Goal: Complete application form: Complete application form

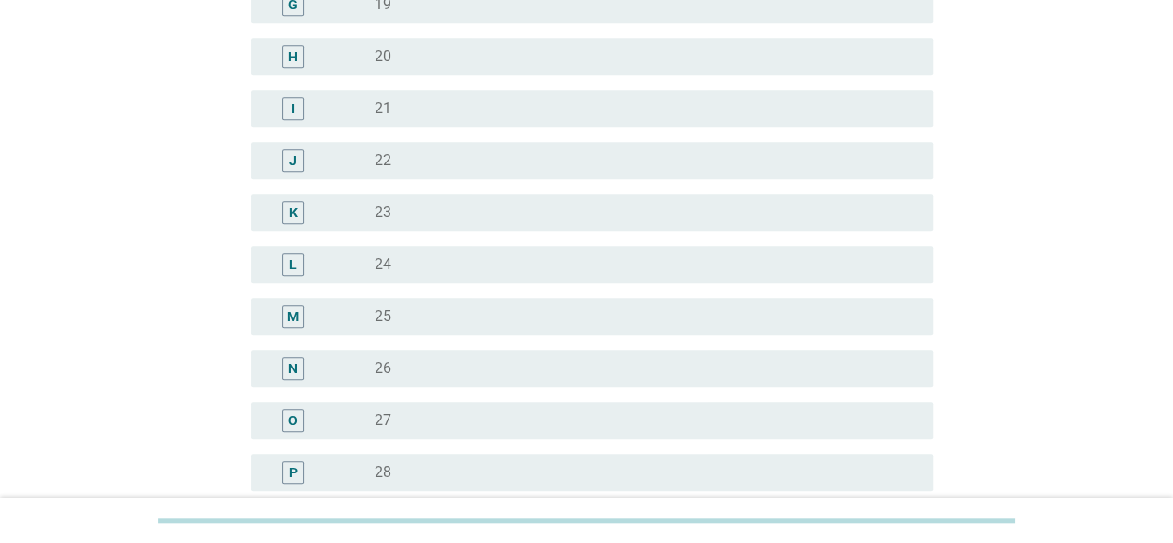
scroll to position [557, 0]
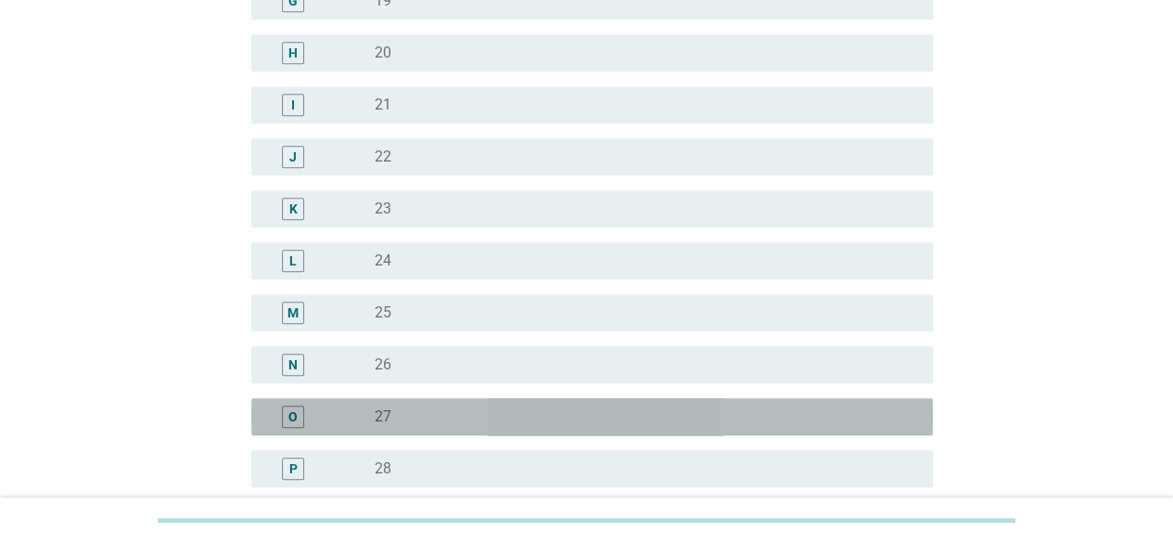
click at [372, 425] on div "O" at bounding box center [320, 416] width 109 height 22
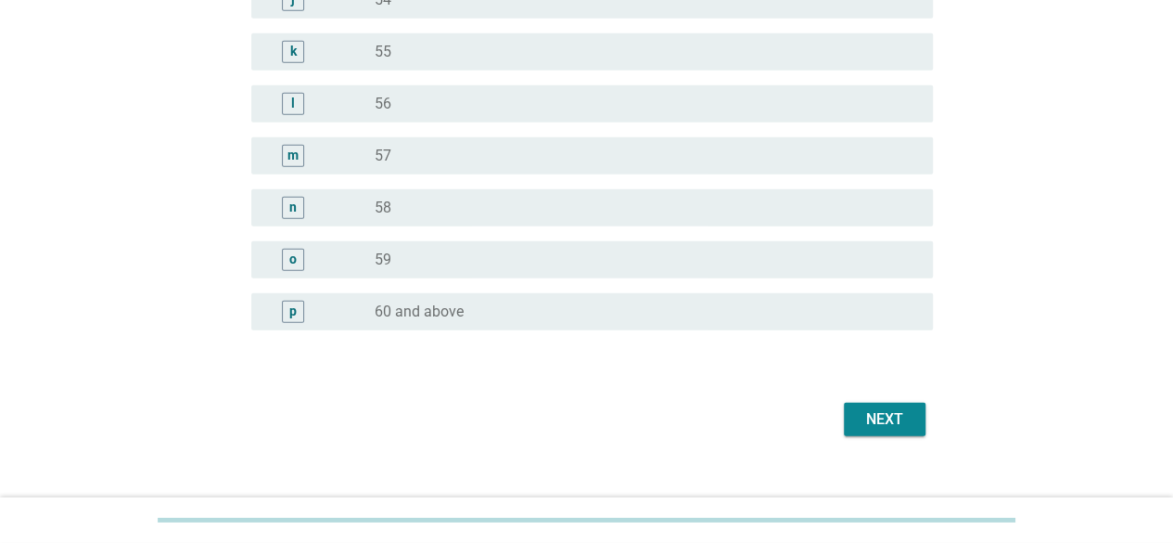
scroll to position [2401, 0]
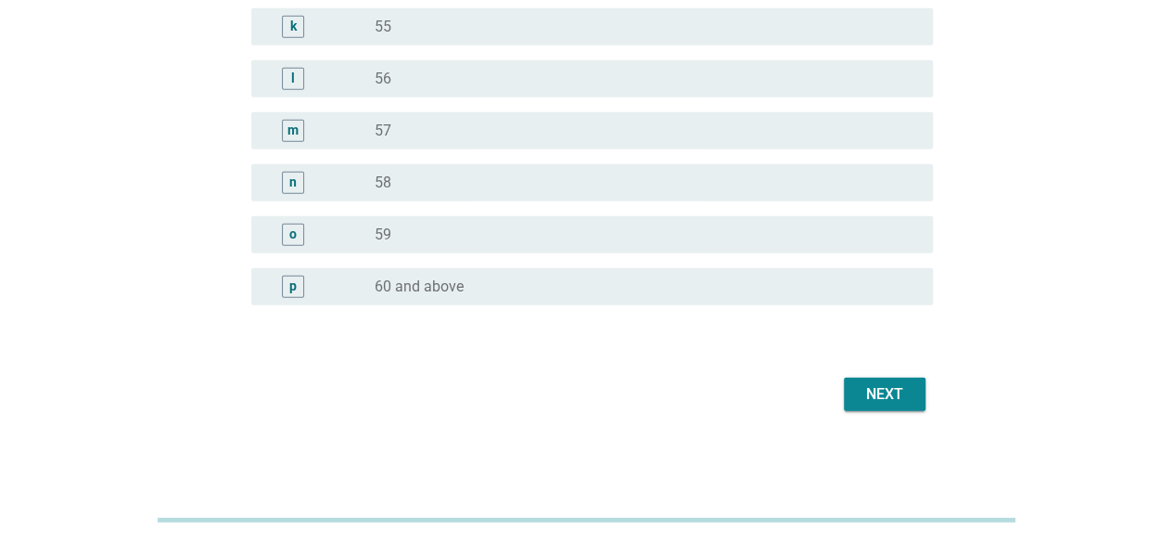
click at [899, 390] on div "Next" at bounding box center [885, 394] width 52 height 22
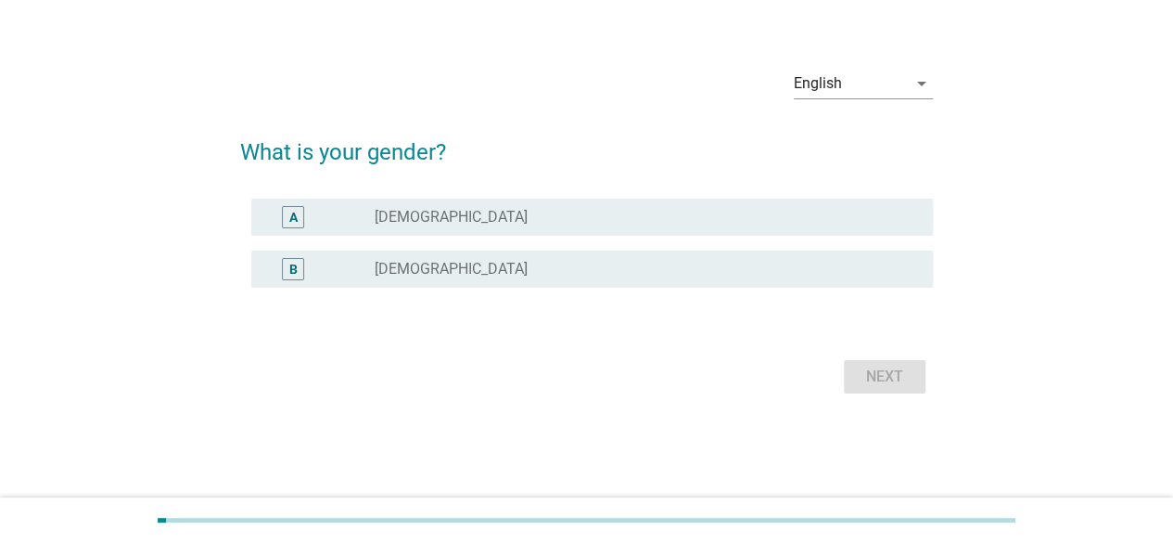
scroll to position [0, 0]
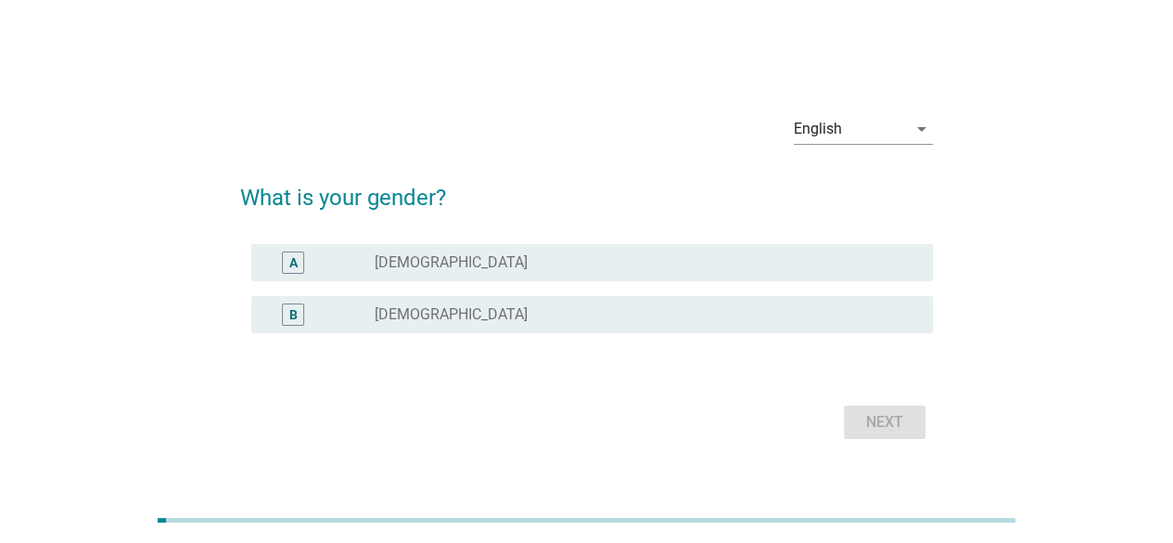
click at [683, 309] on div "radio_button_unchecked [DEMOGRAPHIC_DATA]" at bounding box center [639, 314] width 529 height 19
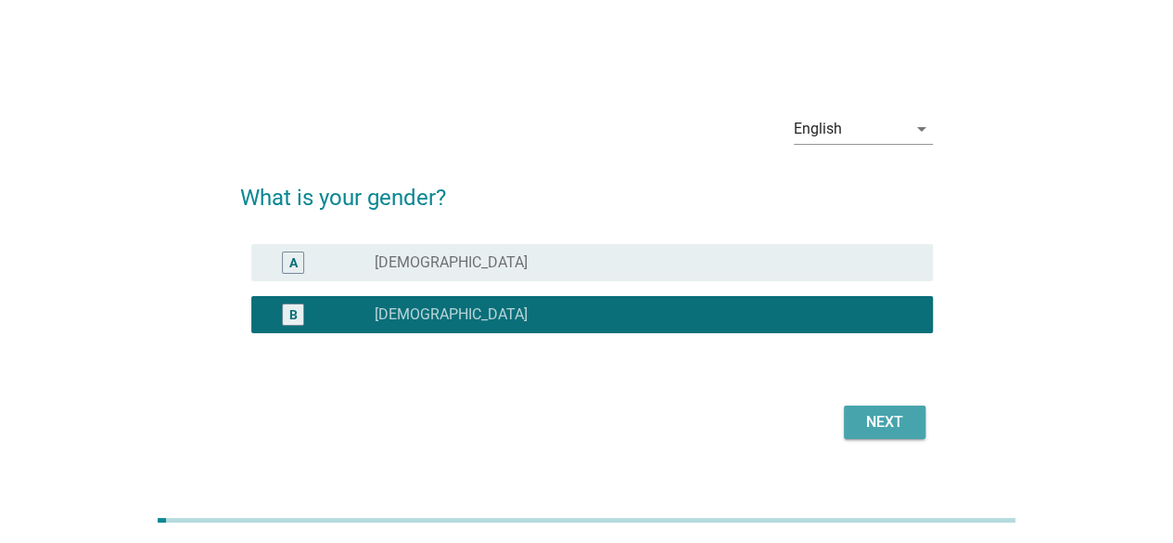
click at [890, 417] on div "Next" at bounding box center [885, 422] width 52 height 22
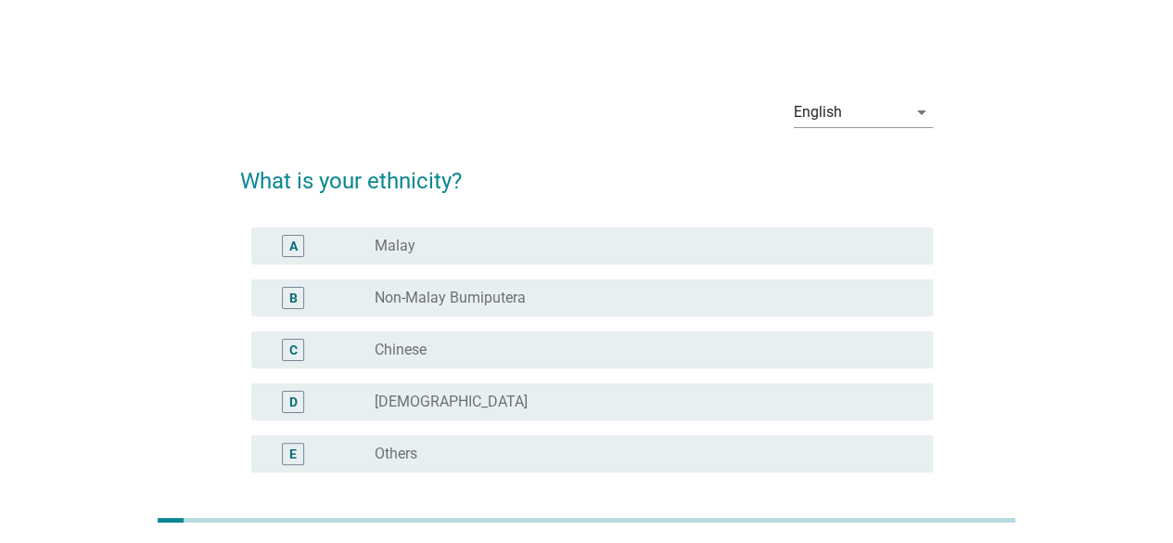
click at [775, 371] on div "C radio_button_unchecked Chinese" at bounding box center [586, 350] width 693 height 52
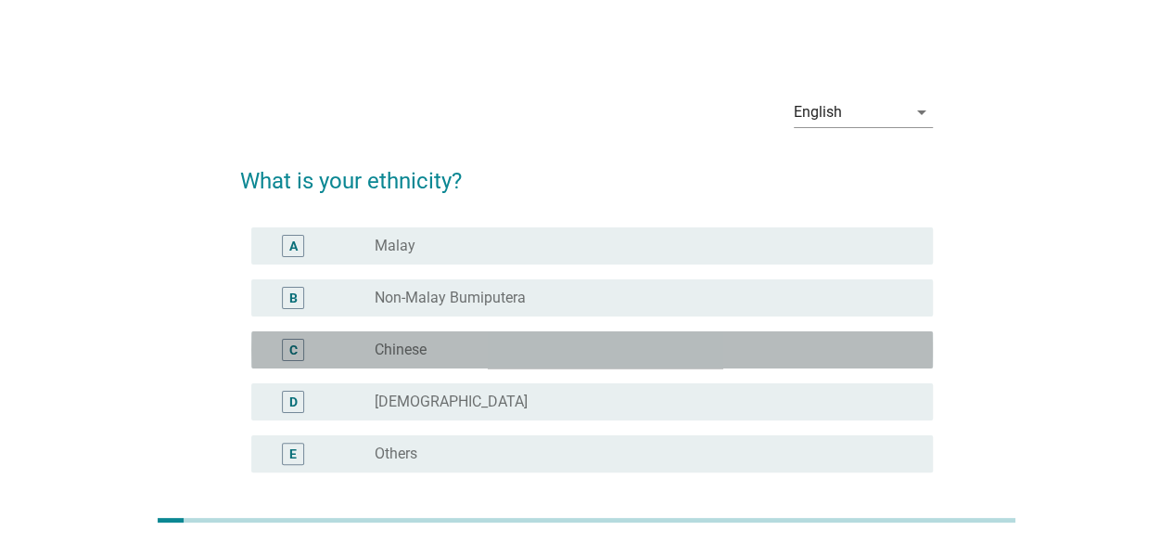
click at [775, 355] on div "radio_button_unchecked Chinese" at bounding box center [639, 349] width 529 height 19
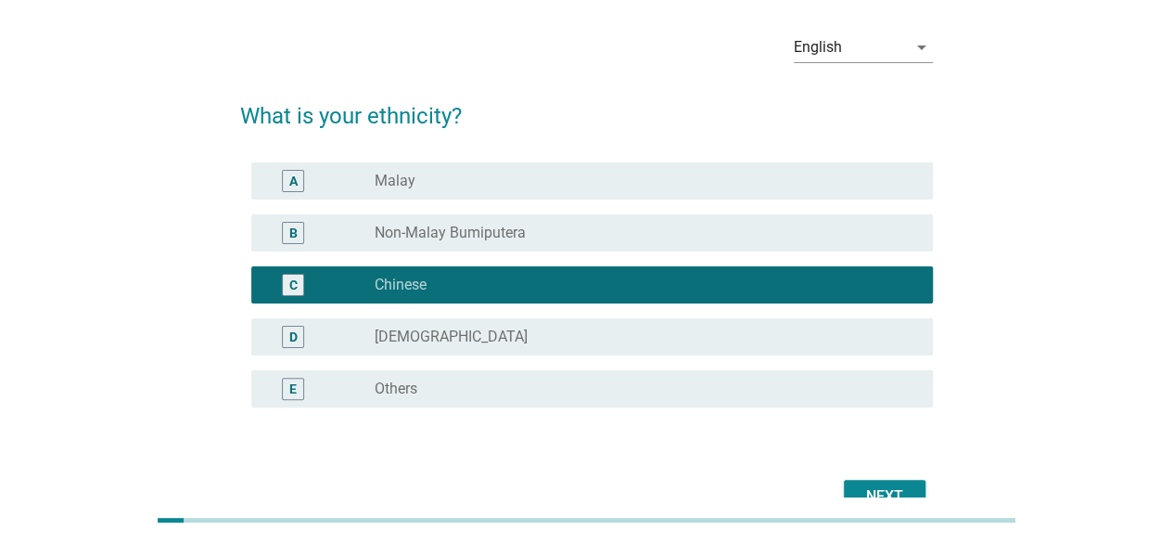
scroll to position [167, 0]
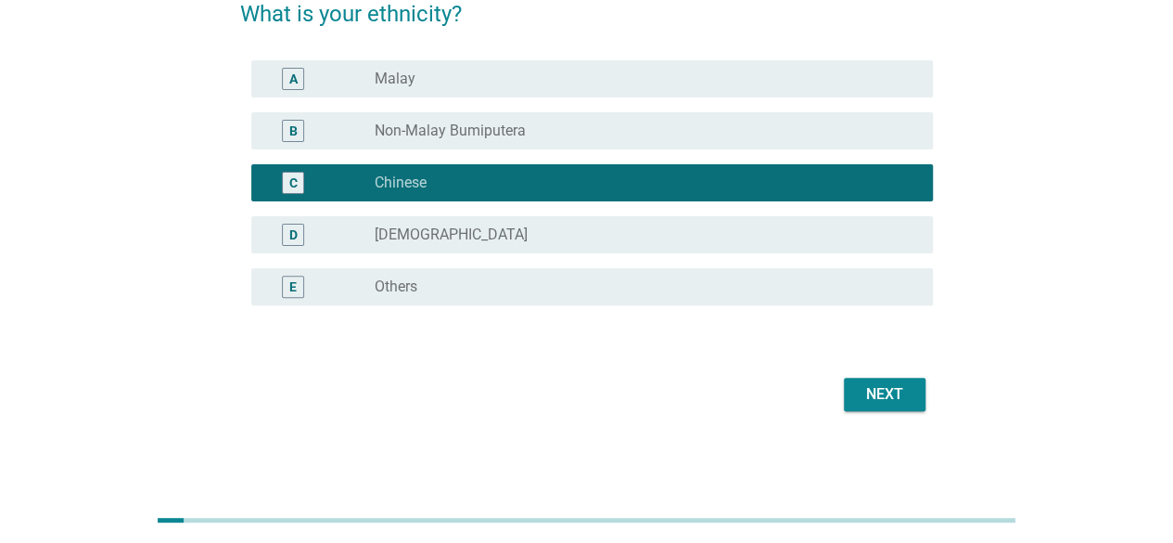
click at [904, 390] on div "Next" at bounding box center [885, 394] width 52 height 22
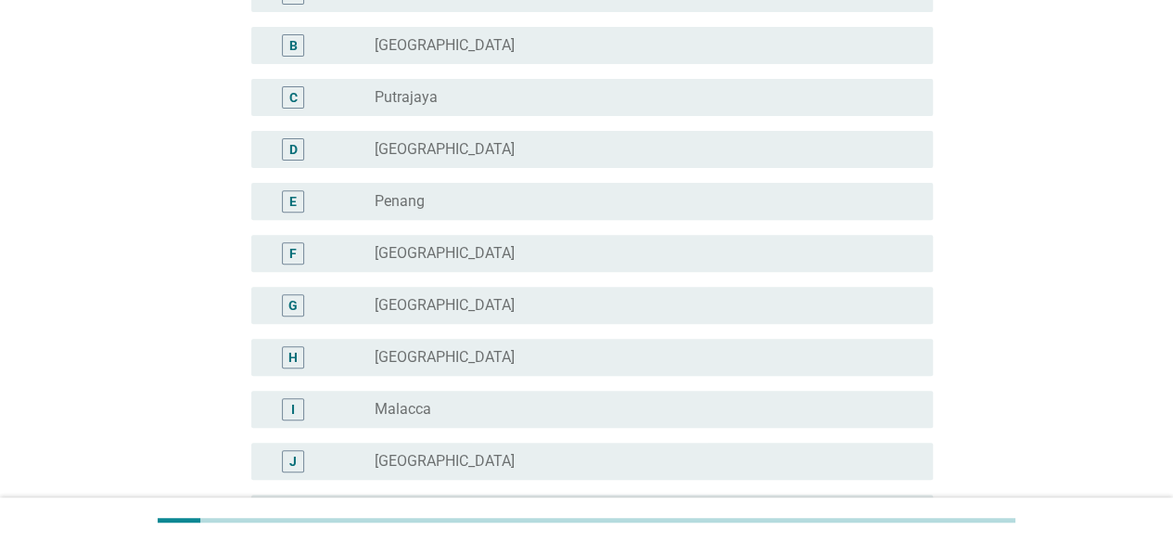
scroll to position [278, 0]
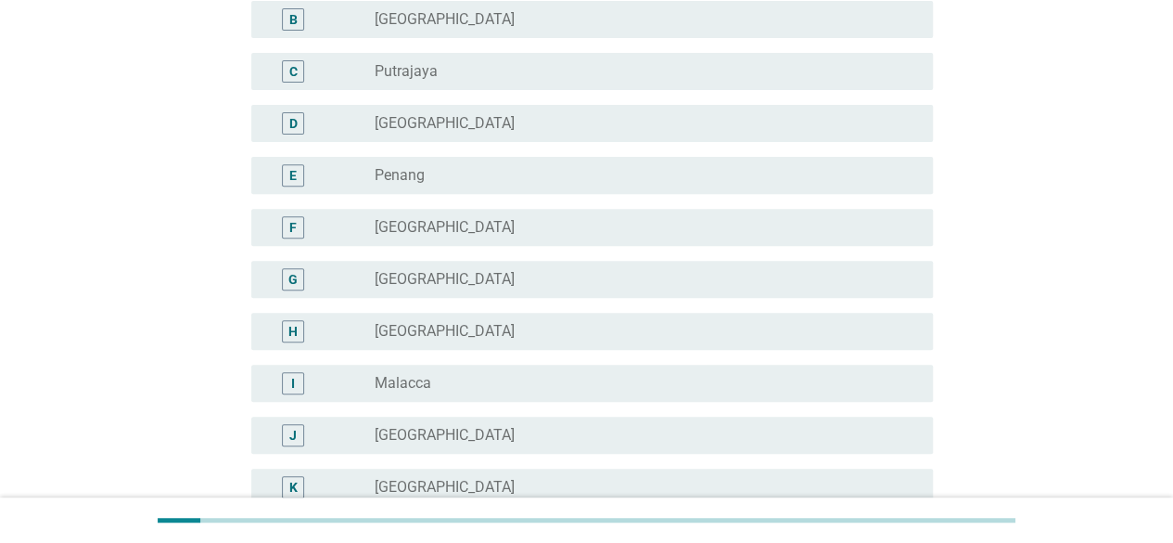
click at [736, 433] on div "radio_button_unchecked [GEOGRAPHIC_DATA]" at bounding box center [639, 435] width 529 height 19
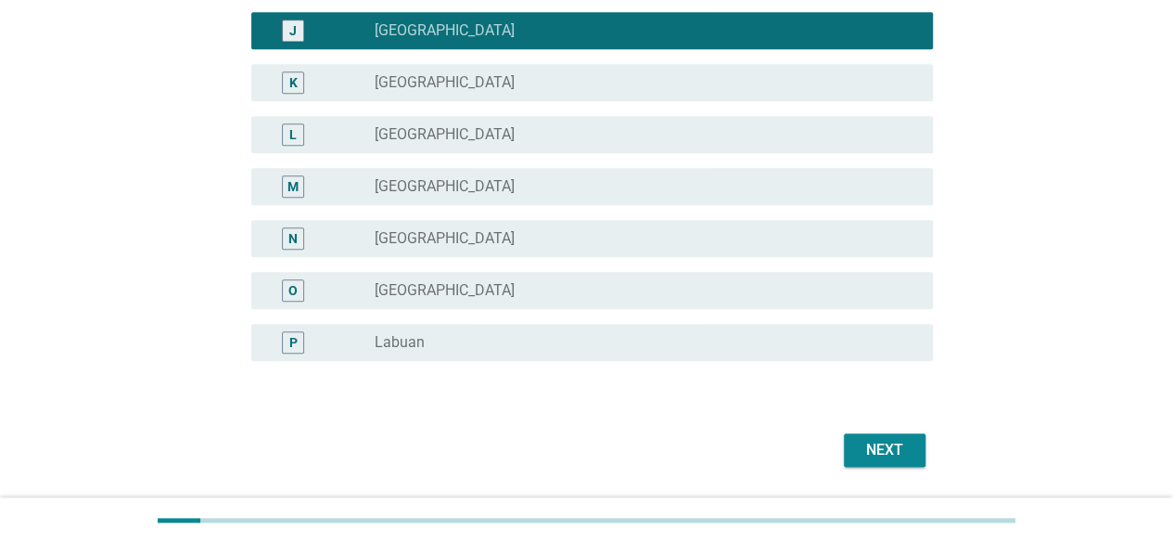
scroll to position [738, 0]
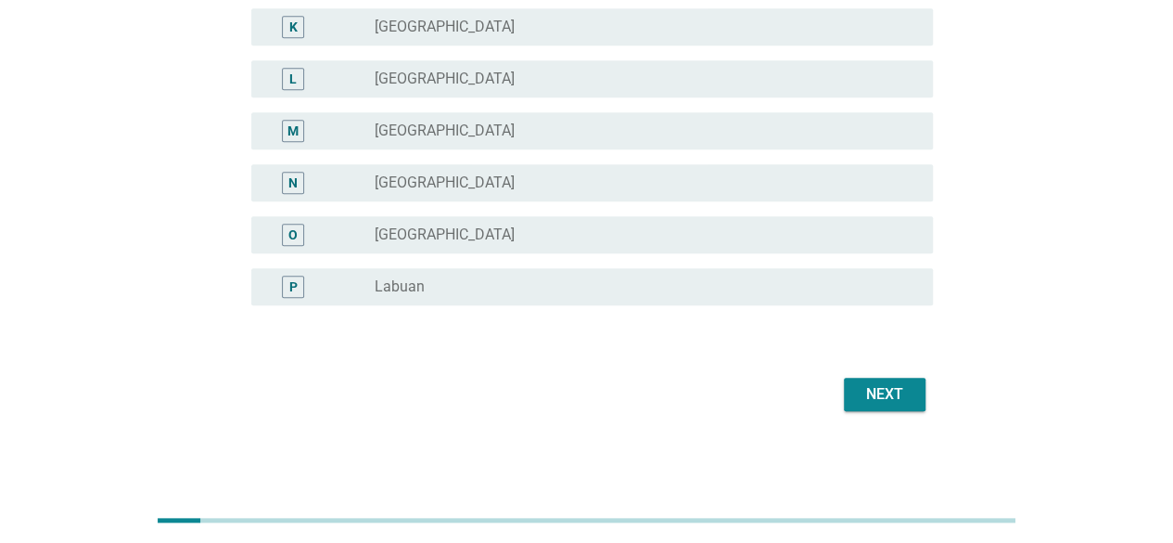
click at [859, 391] on div "Next" at bounding box center [885, 394] width 52 height 22
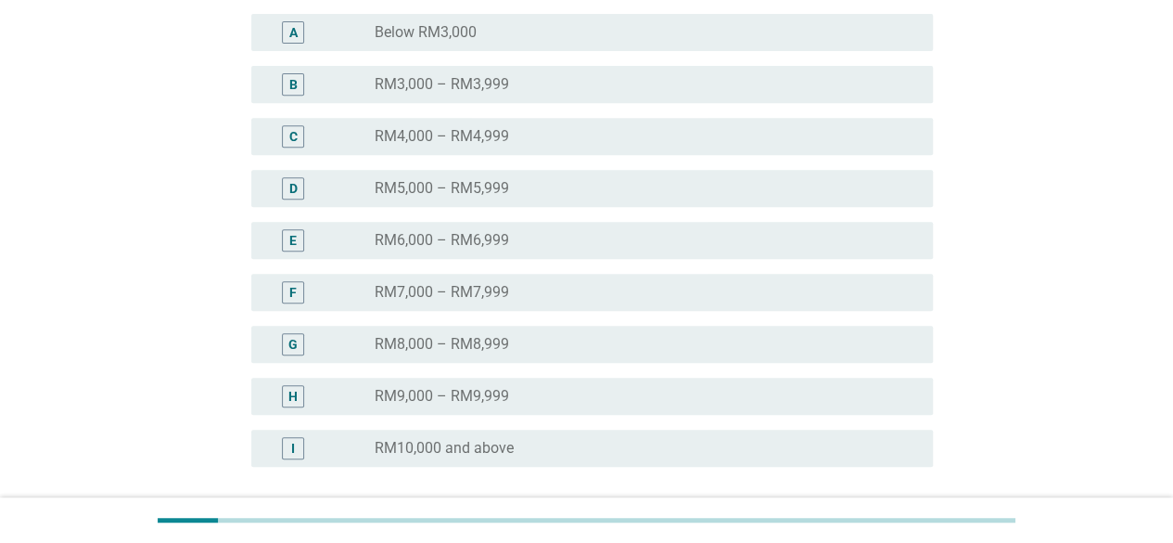
scroll to position [364, 0]
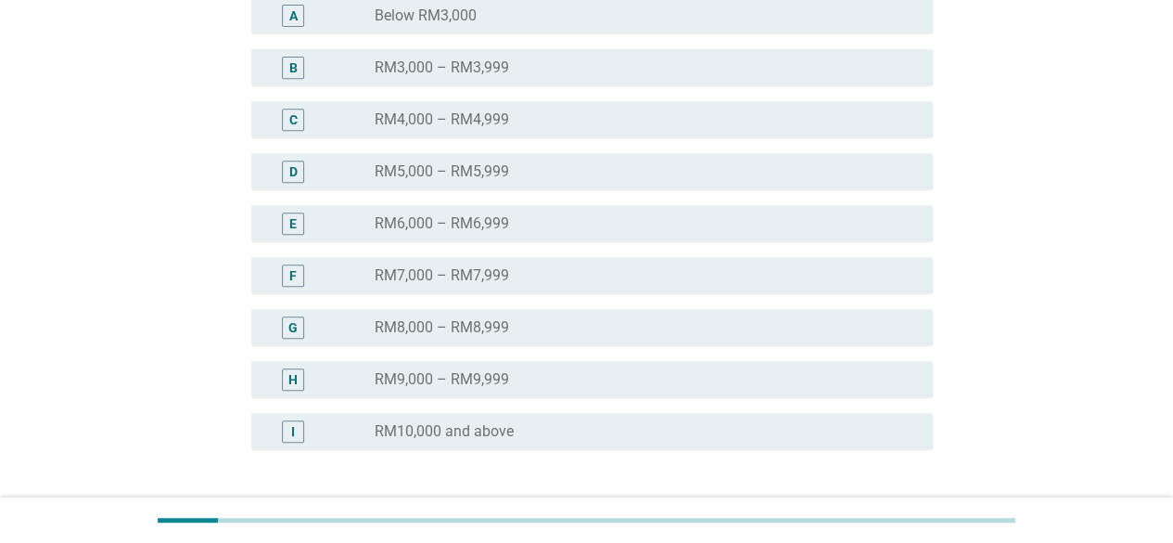
click at [822, 322] on div "radio_button_unchecked RM8,000 – RM8,999" at bounding box center [639, 327] width 529 height 19
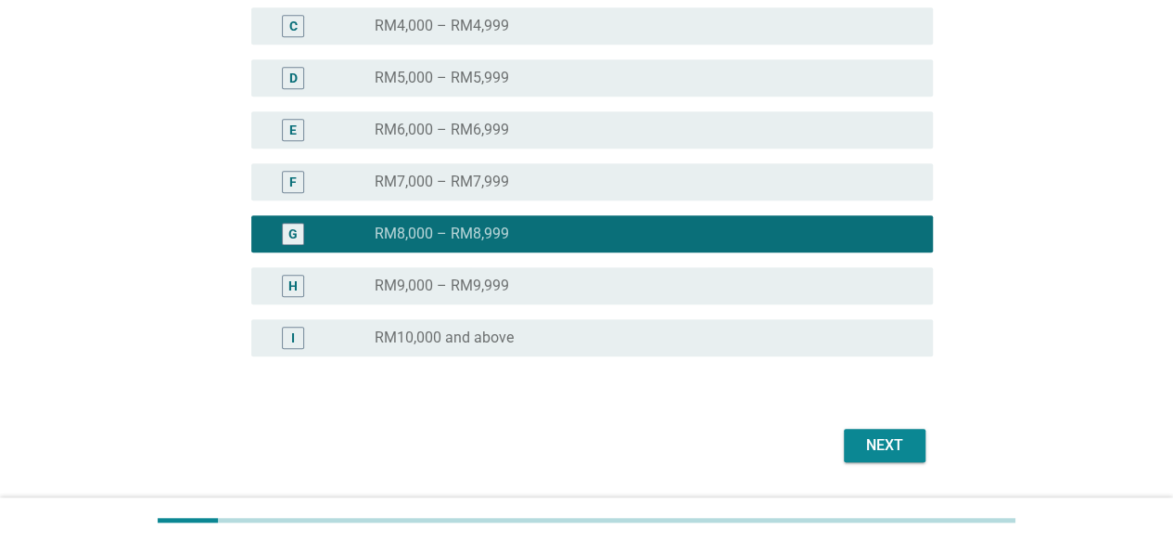
scroll to position [508, 0]
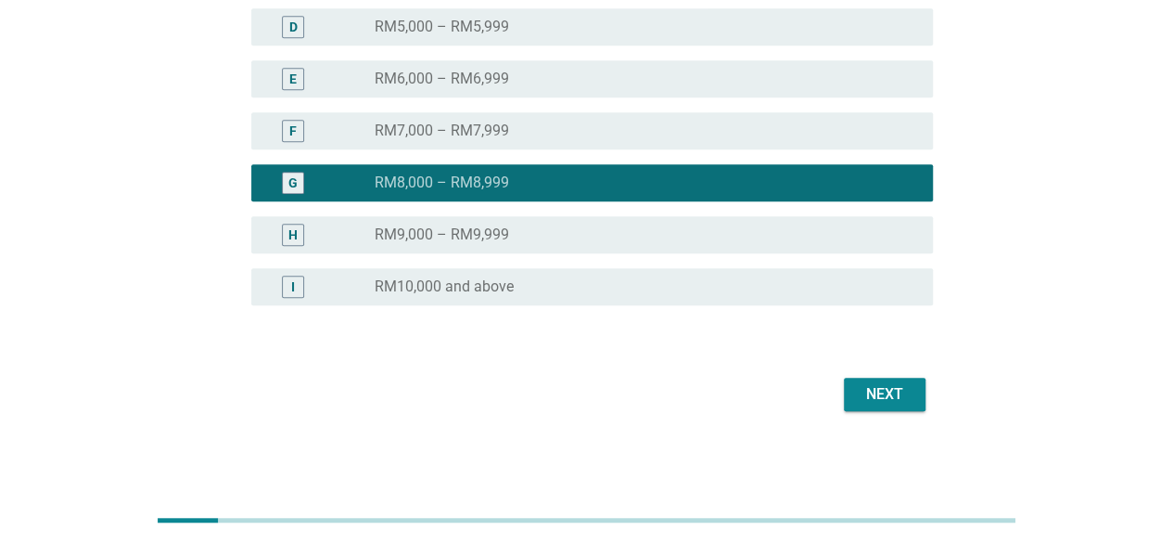
click at [479, 122] on label "RM7,000 – RM7,999" at bounding box center [442, 131] width 134 height 19
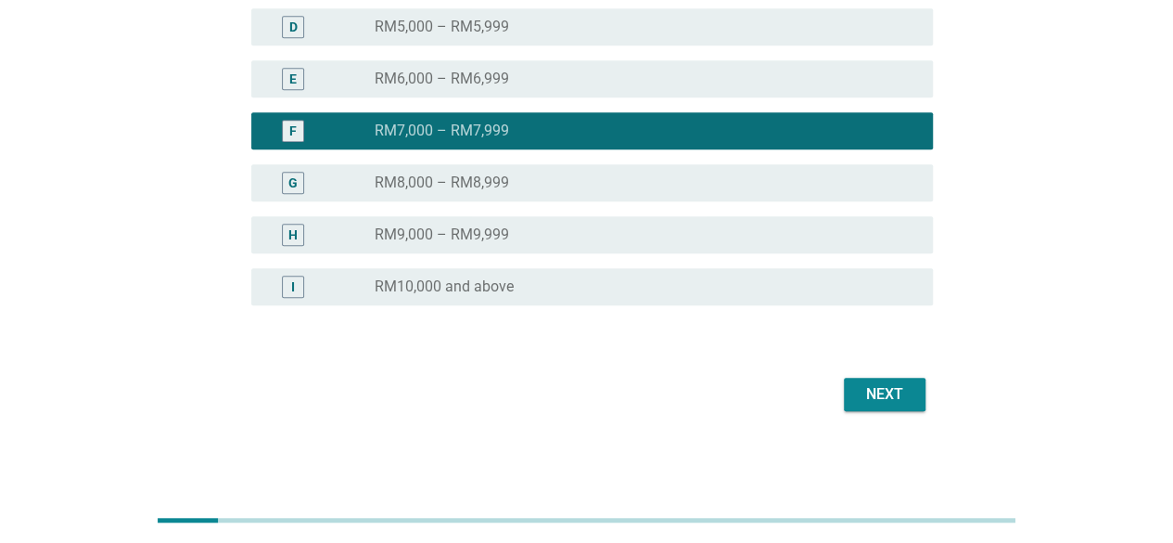
click at [655, 183] on div "radio_button_unchecked RM8,000 – RM8,999" at bounding box center [639, 182] width 529 height 19
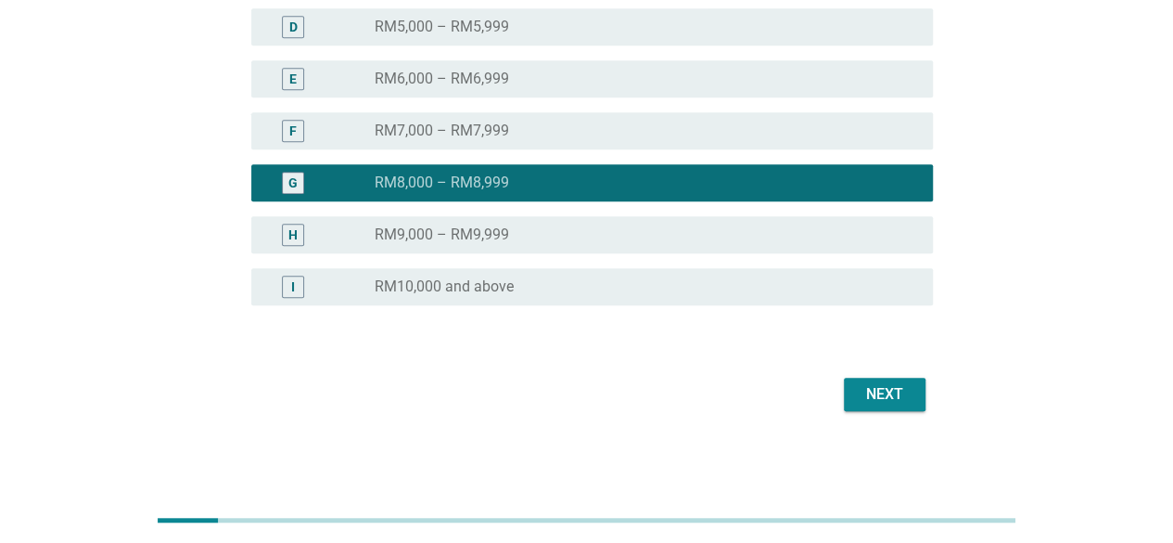
click at [896, 405] on button "Next" at bounding box center [885, 394] width 82 height 33
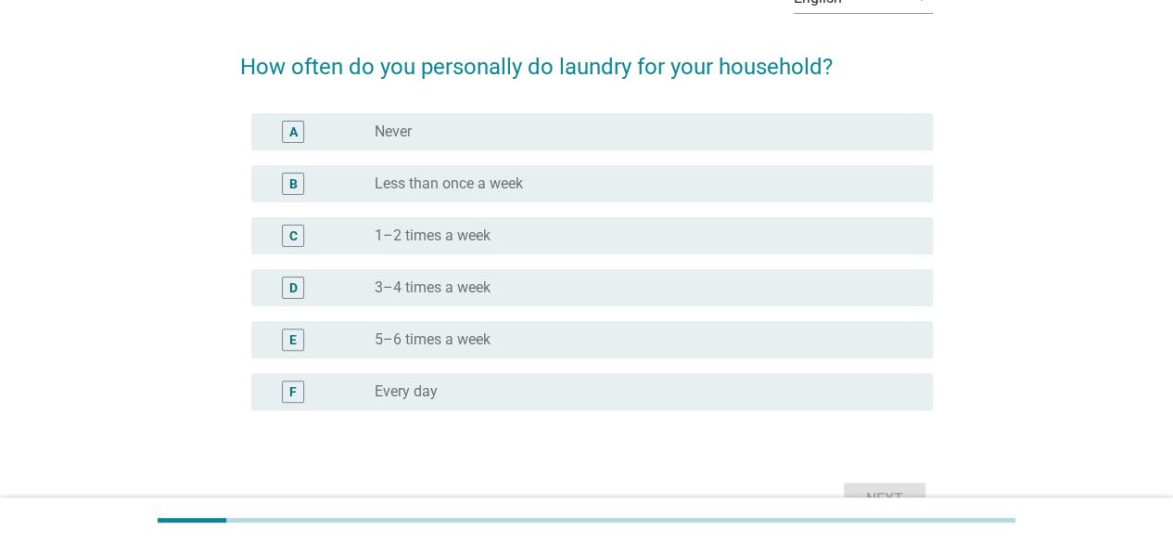
scroll to position [125, 0]
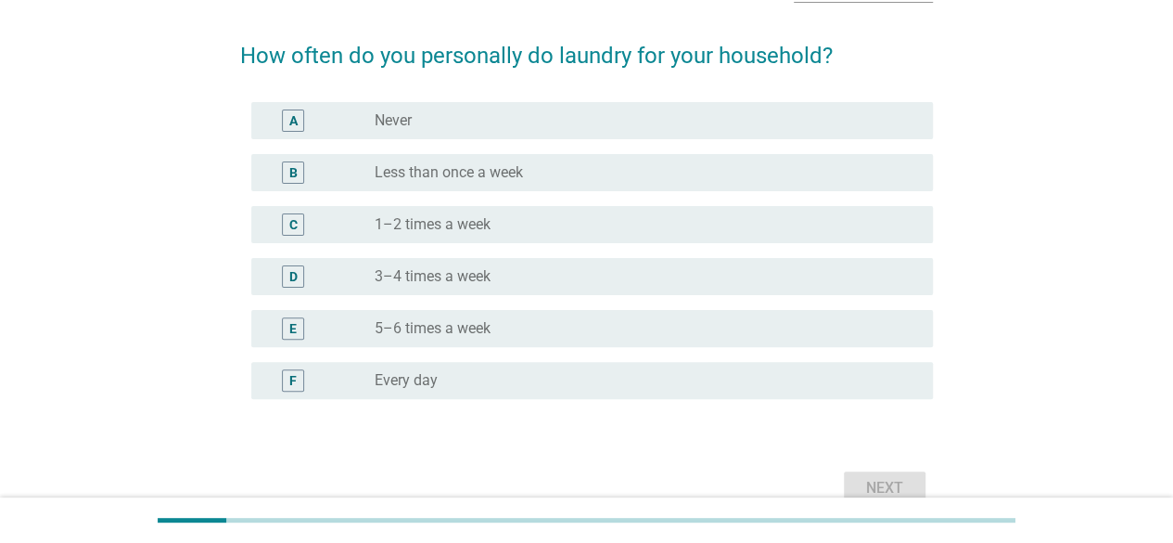
click at [623, 331] on div "radio_button_unchecked 5–6 times a week" at bounding box center [639, 328] width 529 height 19
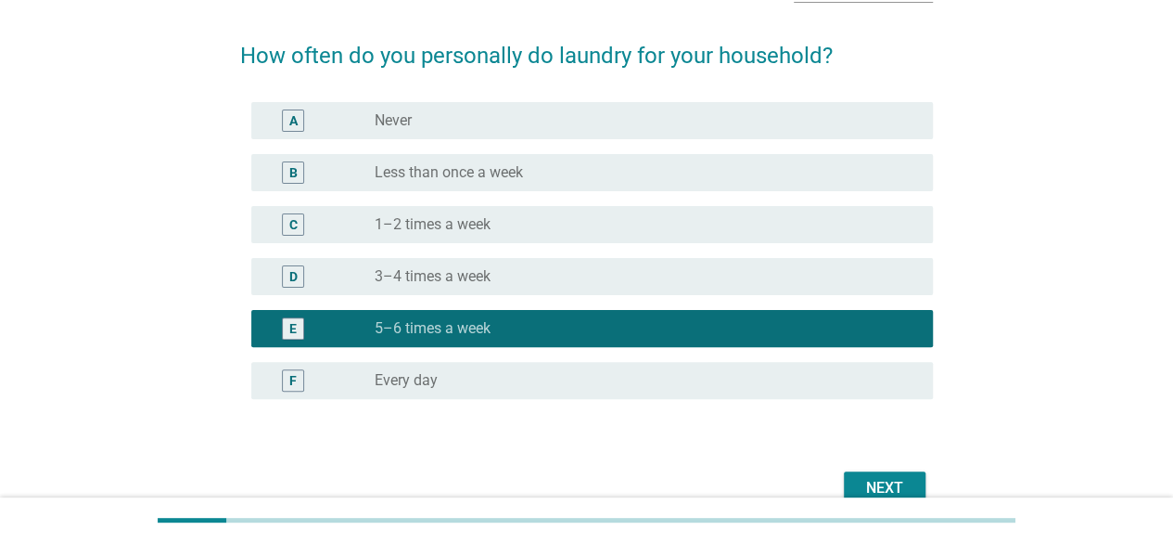
click at [872, 479] on div "Next" at bounding box center [885, 488] width 52 height 22
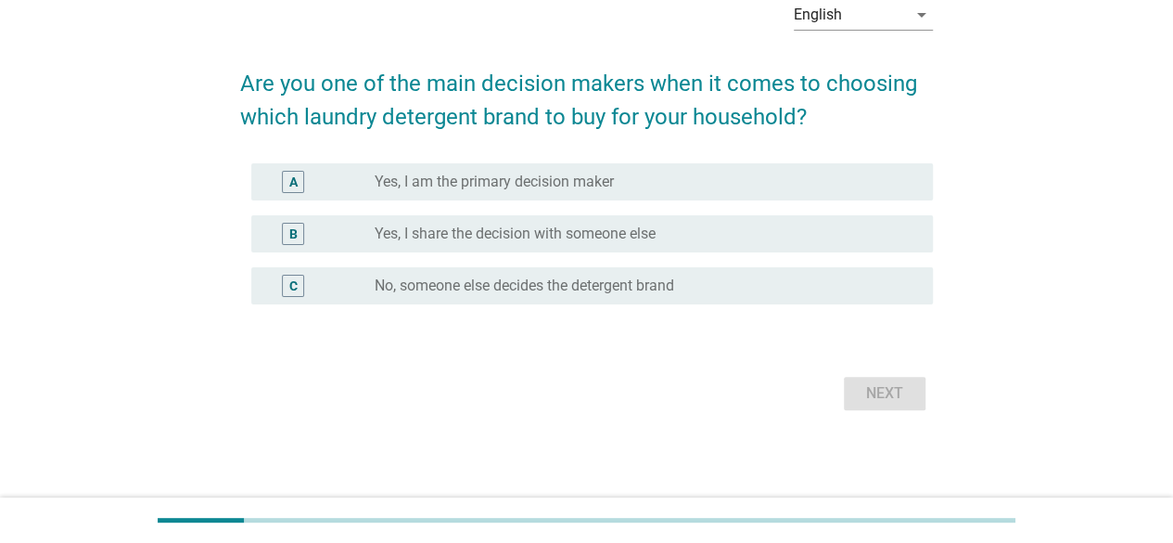
scroll to position [0, 0]
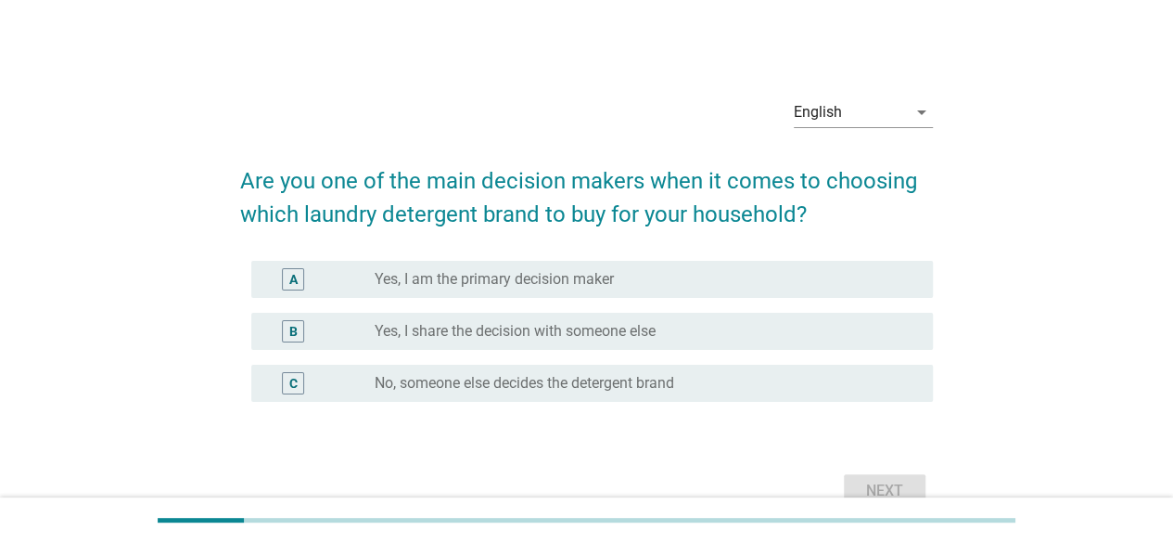
click at [736, 338] on div "radio_button_unchecked Yes, I share the decision with someone else" at bounding box center [639, 331] width 529 height 19
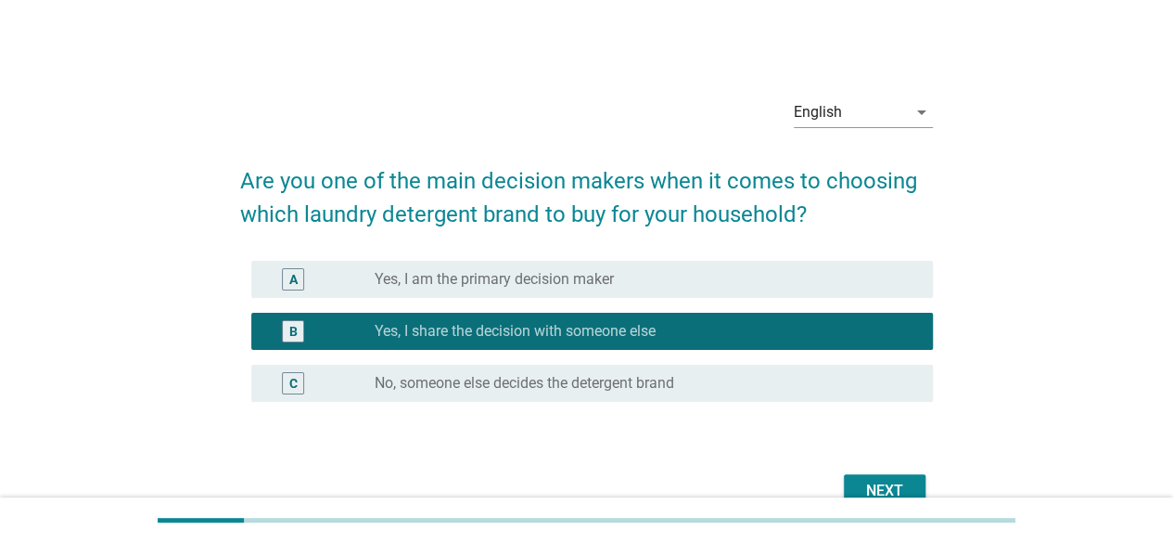
click at [894, 482] on div "Next" at bounding box center [885, 491] width 52 height 22
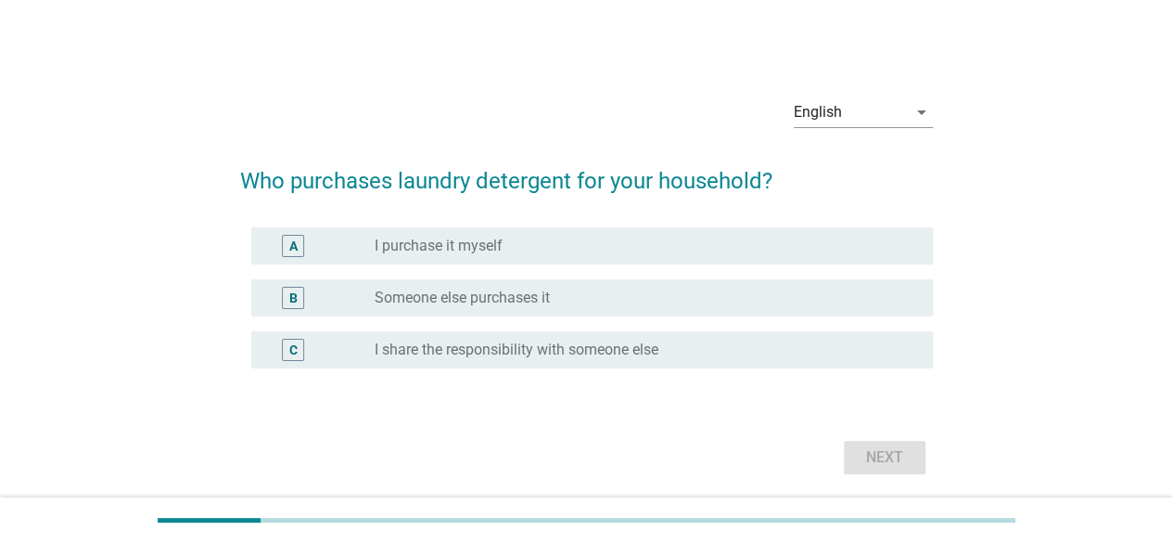
click at [672, 339] on div "radio_button_unchecked I share the responsibility with someone else" at bounding box center [647, 350] width 544 height 22
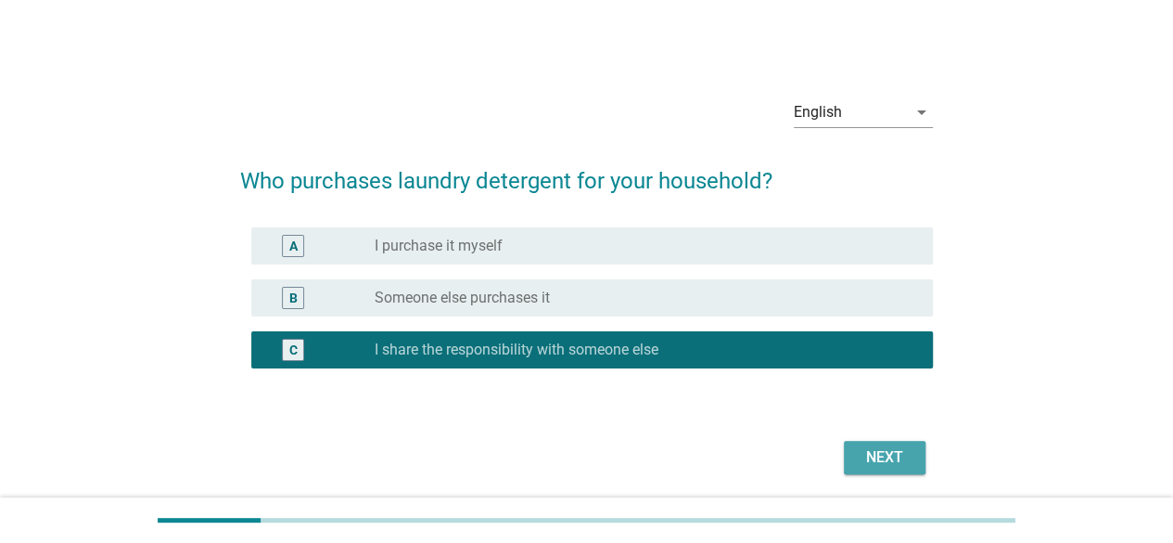
click at [862, 459] on div "Next" at bounding box center [885, 457] width 52 height 22
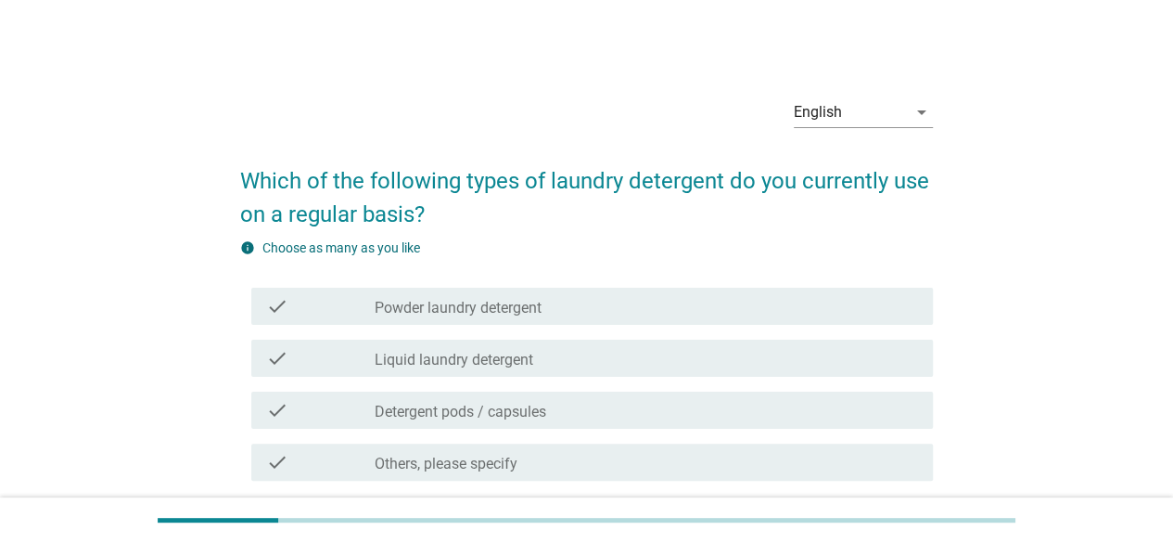
click at [693, 317] on div "check check_box_outline_blank Powder laundry detergent" at bounding box center [592, 306] width 682 height 37
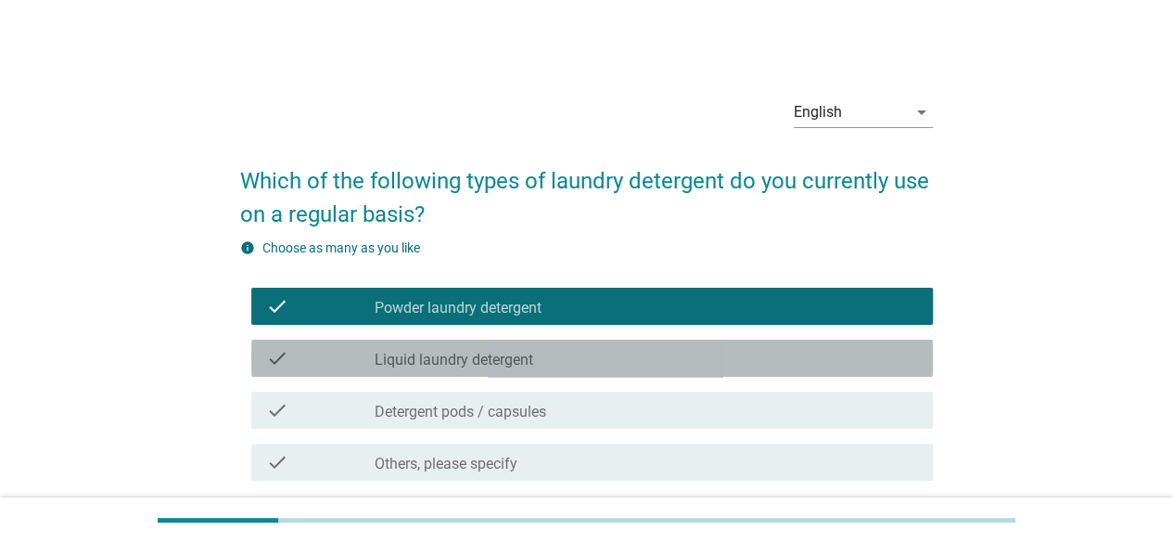
click at [694, 353] on div "check_box_outline_blank Liquid laundry detergent" at bounding box center [647, 358] width 544 height 22
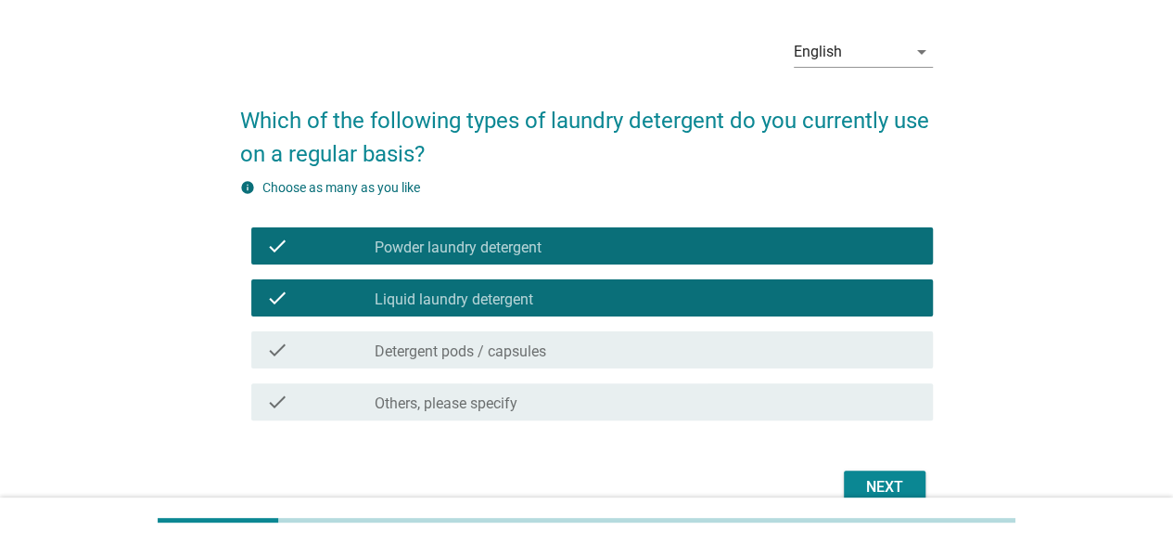
scroll to position [154, 0]
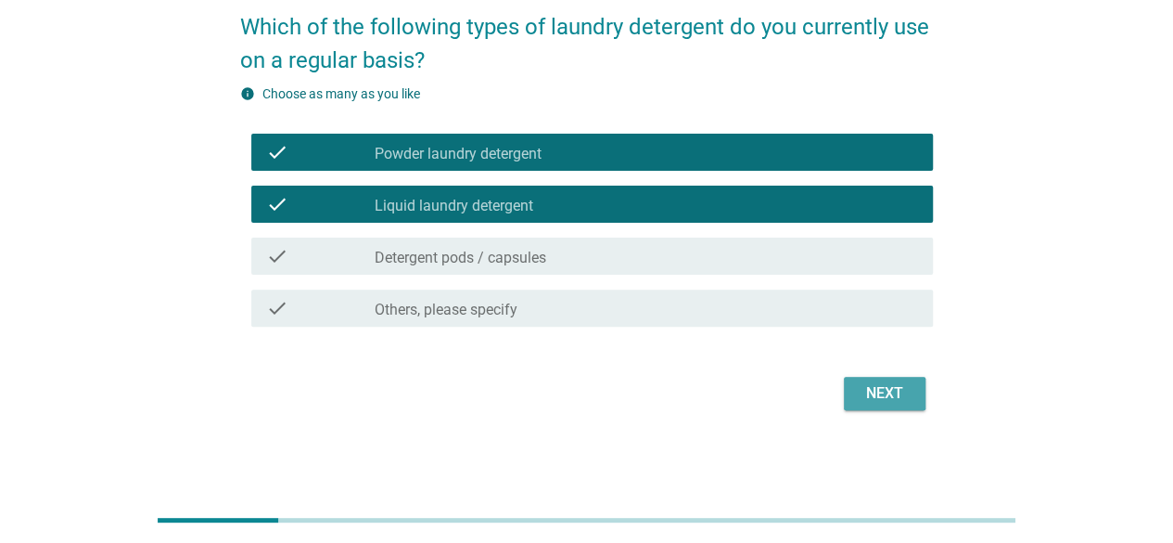
click at [890, 392] on div "Next" at bounding box center [885, 393] width 52 height 22
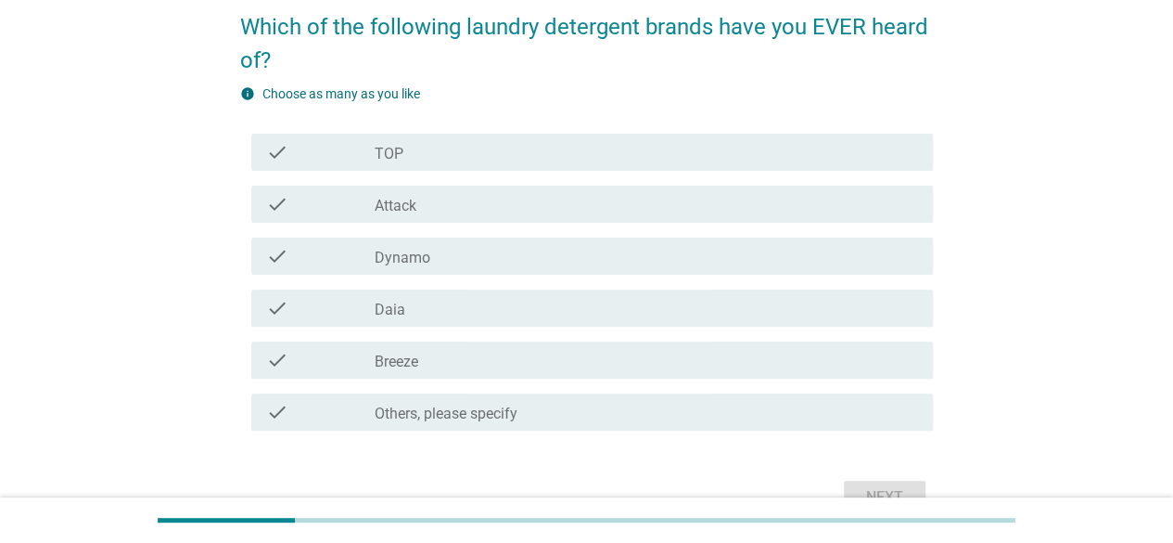
scroll to position [0, 0]
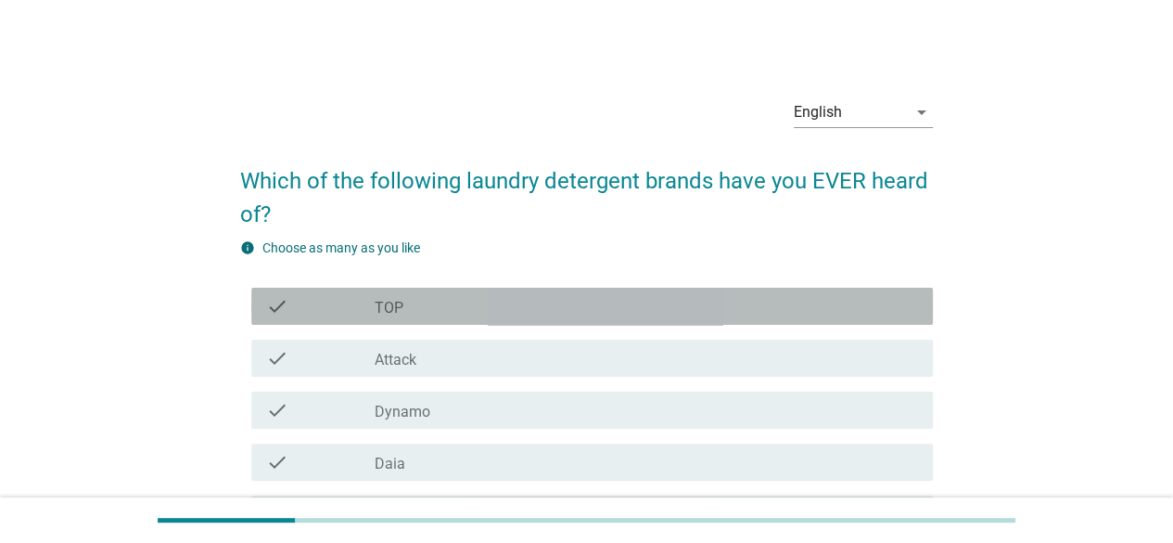
click at [772, 314] on div "check_box_outline_blank TOP" at bounding box center [647, 306] width 544 height 22
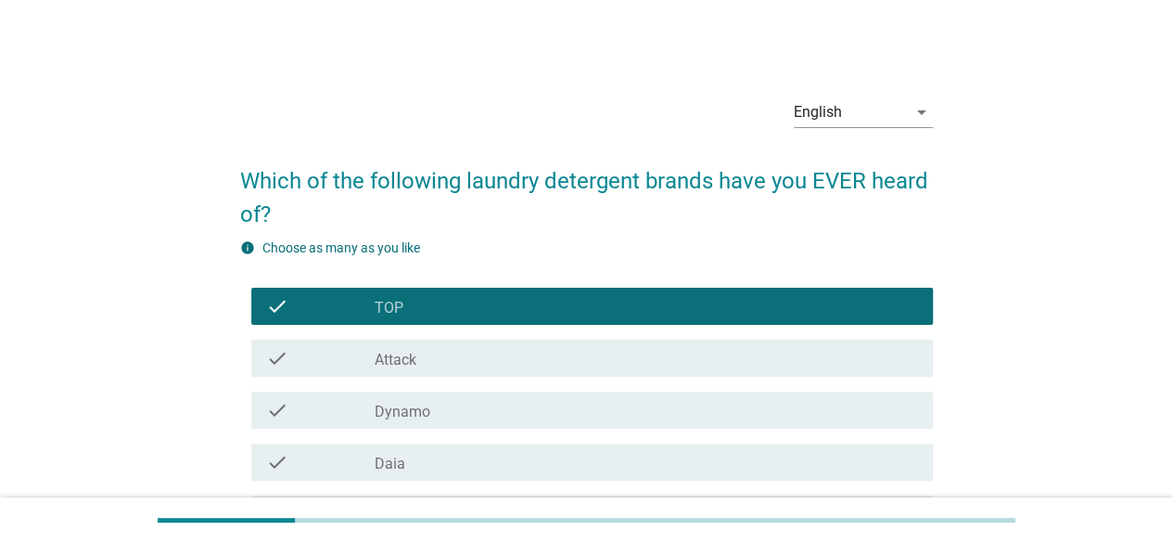
click at [755, 352] on div "check_box_outline_blank Attack" at bounding box center [647, 358] width 544 height 22
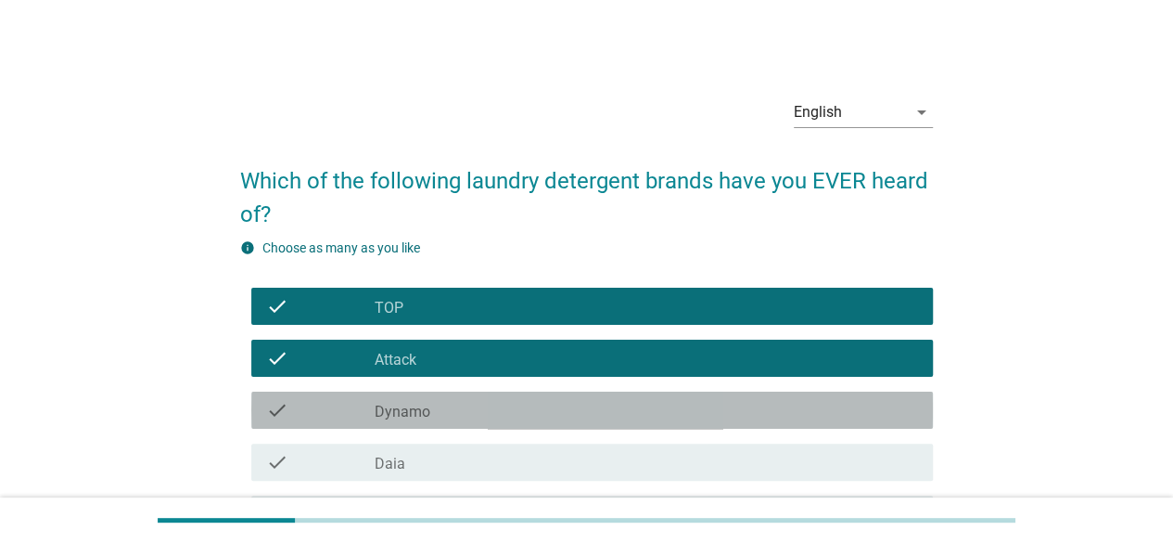
click at [732, 407] on div "check_box_outline_blank Dynamo" at bounding box center [647, 410] width 544 height 22
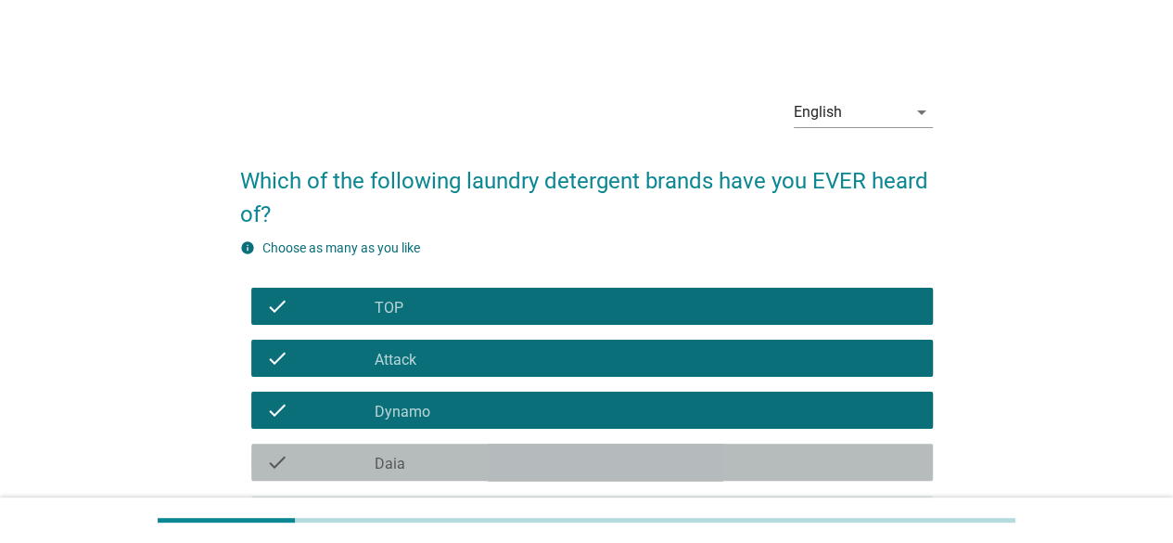
click at [688, 443] on div "check check_box_outline_blank Daia" at bounding box center [592, 461] width 682 height 37
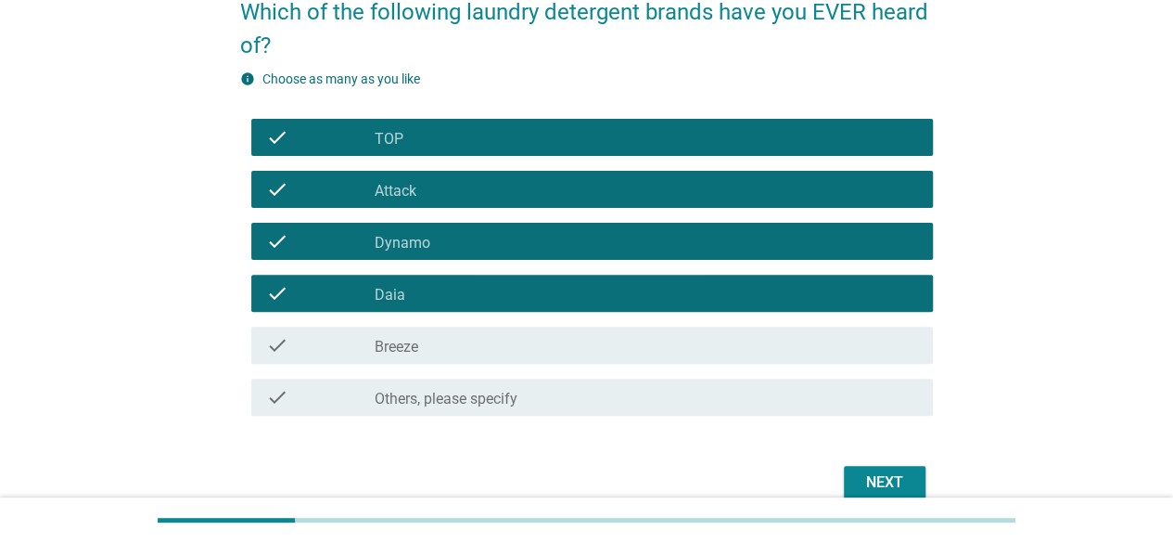
scroll to position [186, 0]
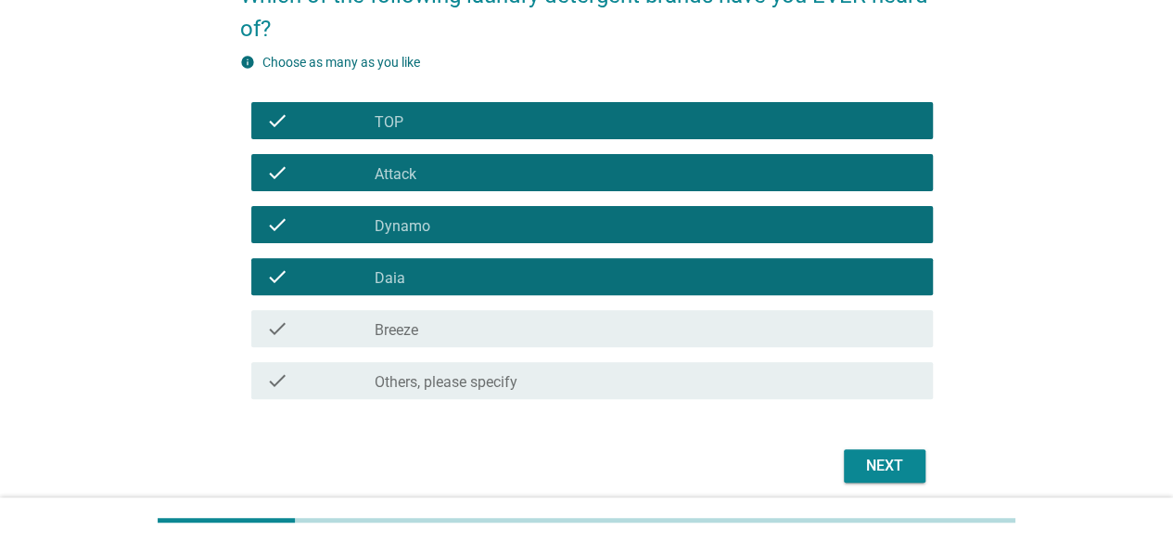
click at [736, 346] on div "check check_box_outline_blank Breeze" at bounding box center [592, 328] width 682 height 37
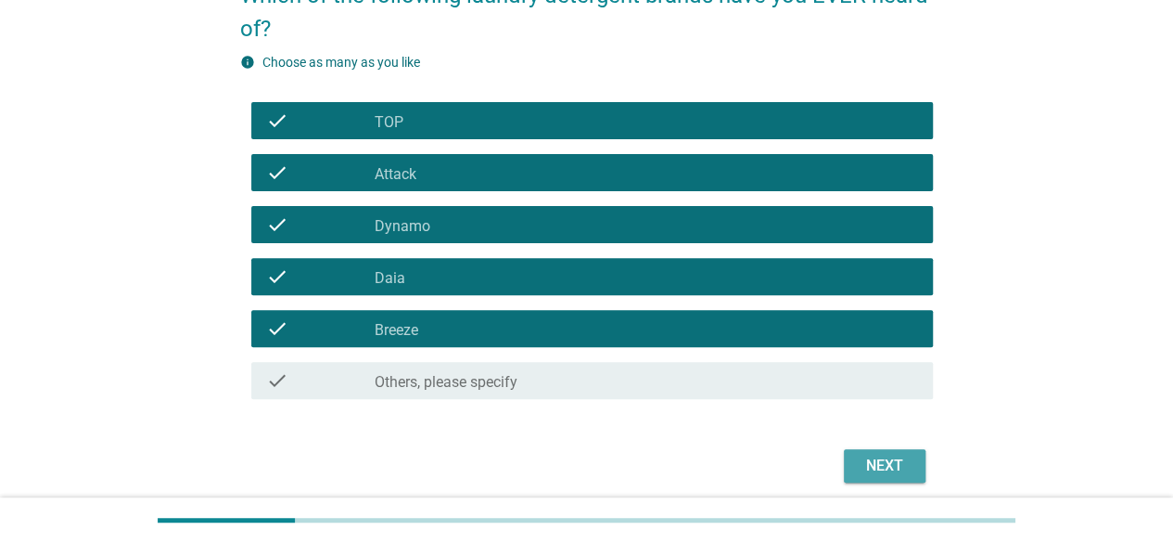
click at [903, 457] on div "Next" at bounding box center [885, 466] width 52 height 22
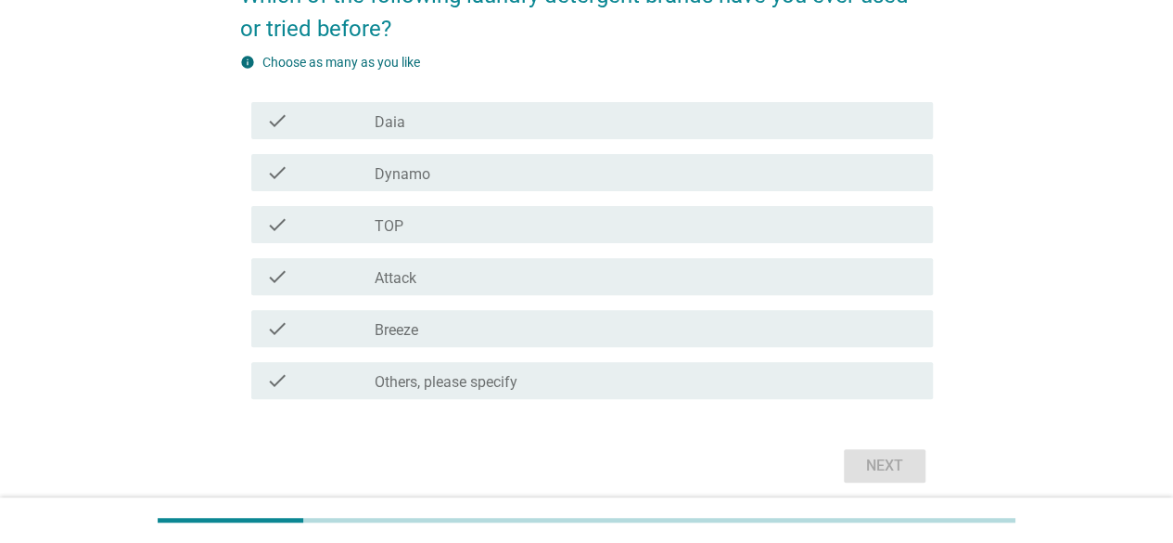
click at [592, 181] on div "check_box_outline_blank Dynamo" at bounding box center [647, 172] width 544 height 22
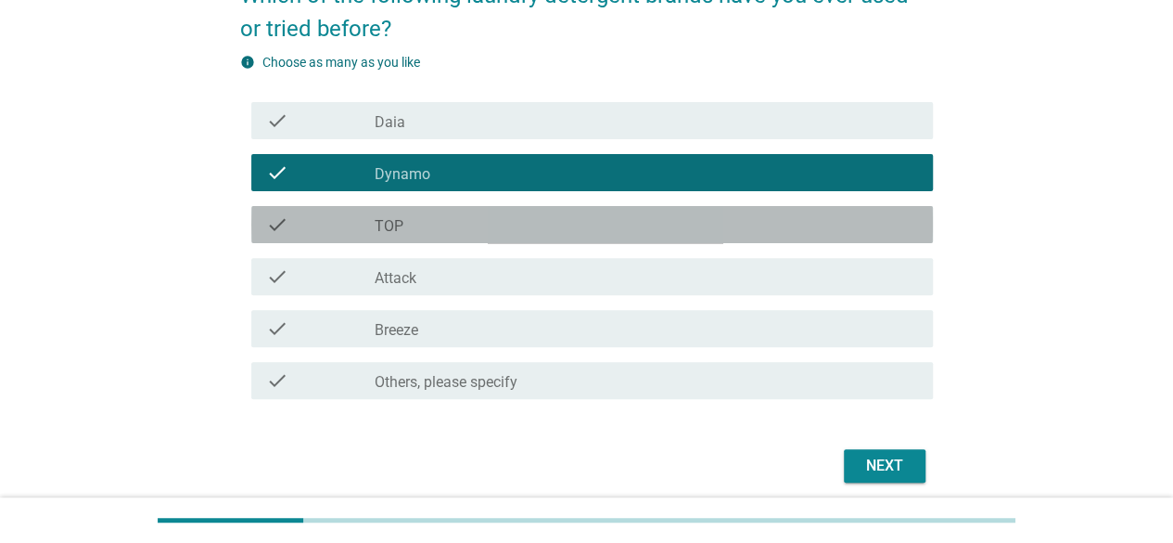
click at [594, 224] on div "check_box_outline_blank TOP" at bounding box center [647, 224] width 544 height 22
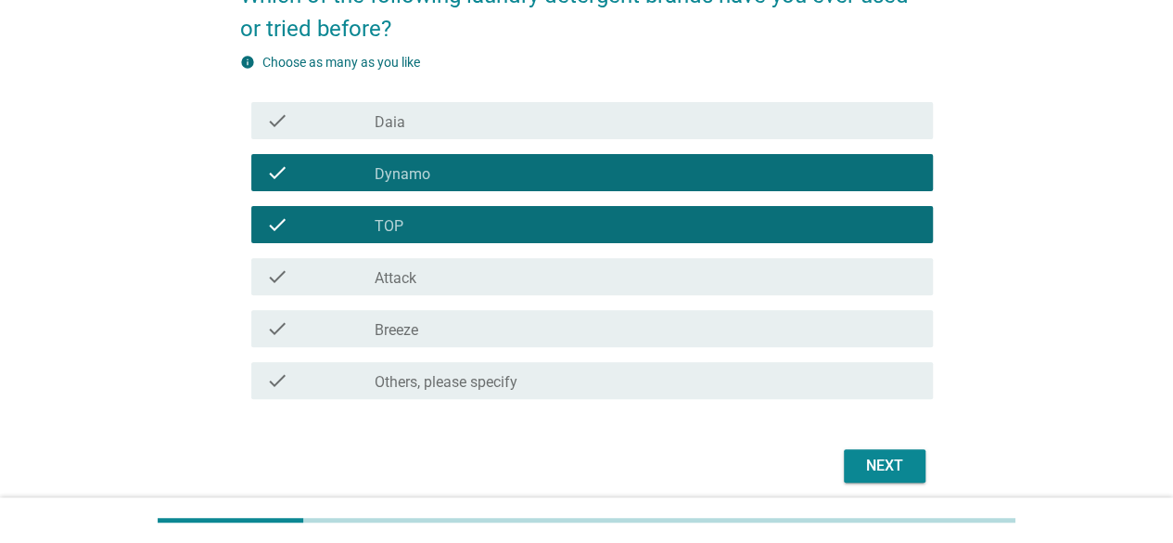
click at [562, 337] on div "check_box_outline_blank Breeze" at bounding box center [647, 328] width 544 height 22
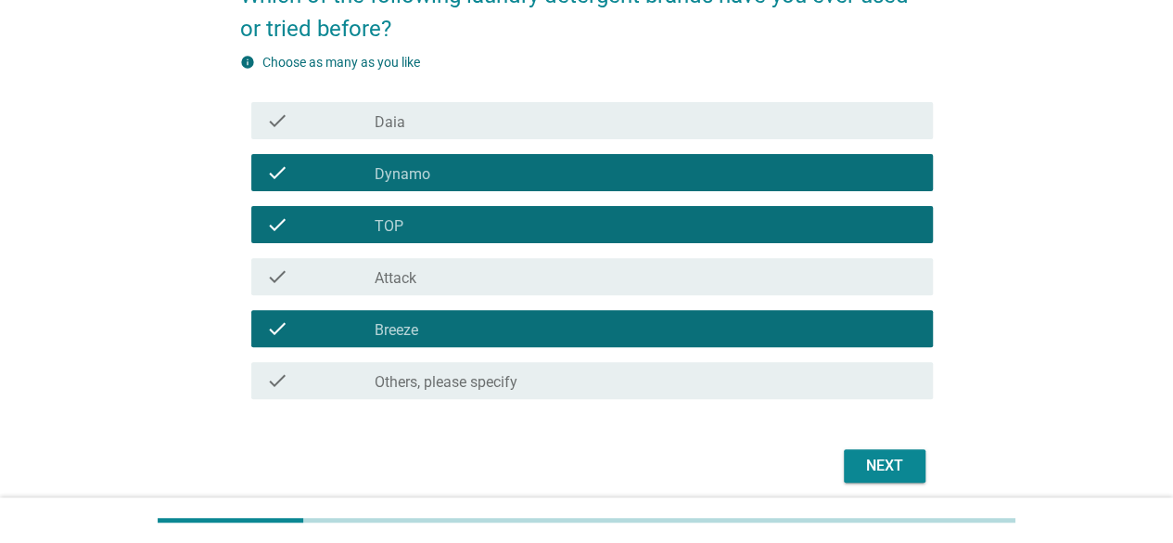
click at [872, 457] on div "Next" at bounding box center [885, 466] width 52 height 22
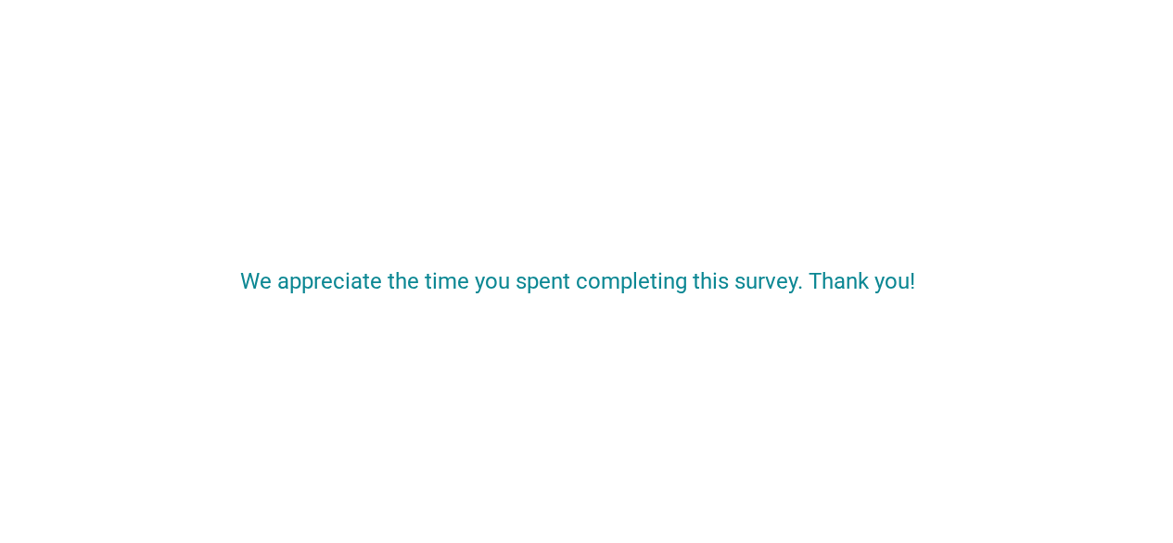
scroll to position [0, 0]
